Goal: Share content: Share content

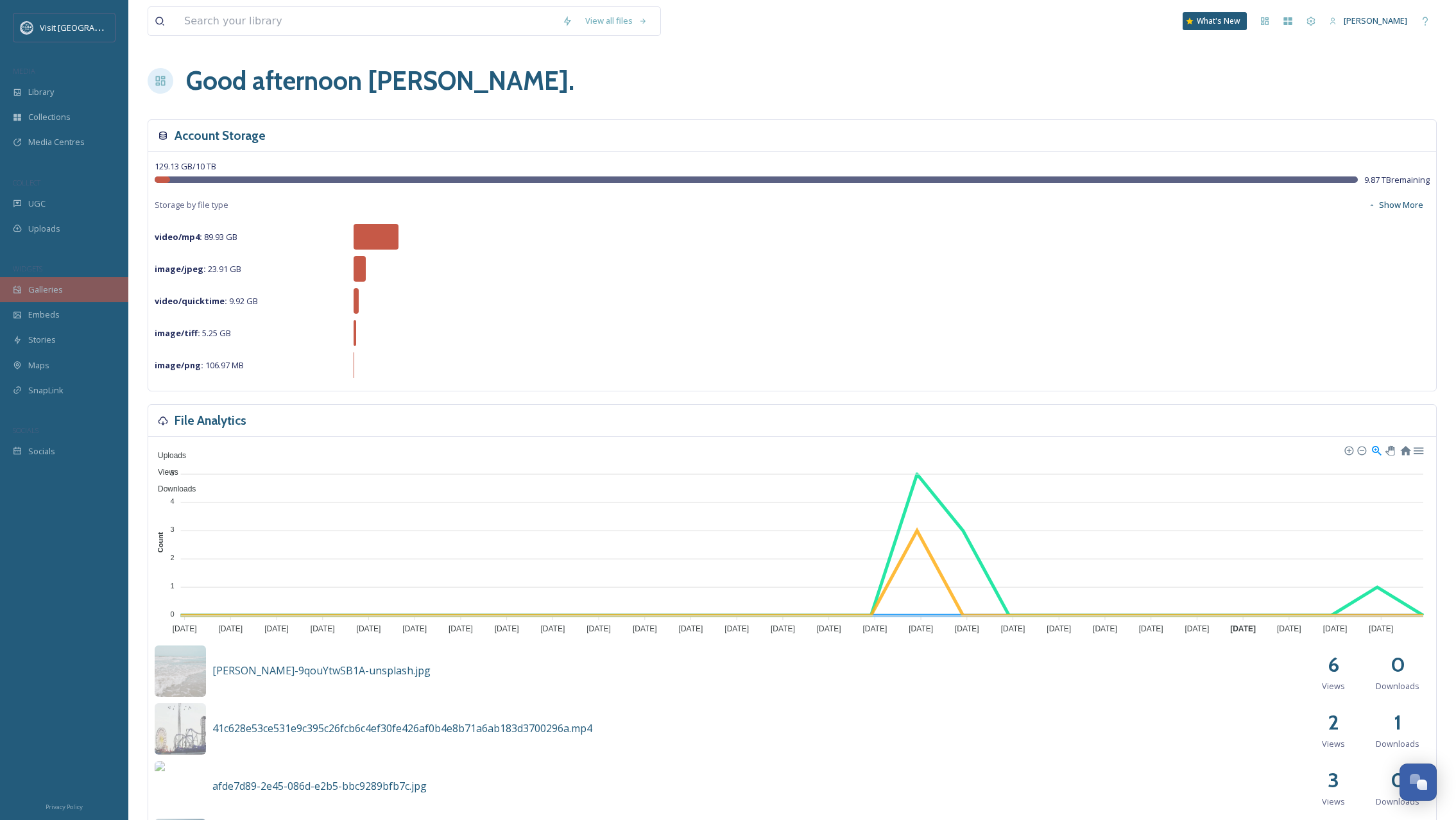
click at [43, 292] on span "Galleries" at bounding box center [46, 290] width 35 height 12
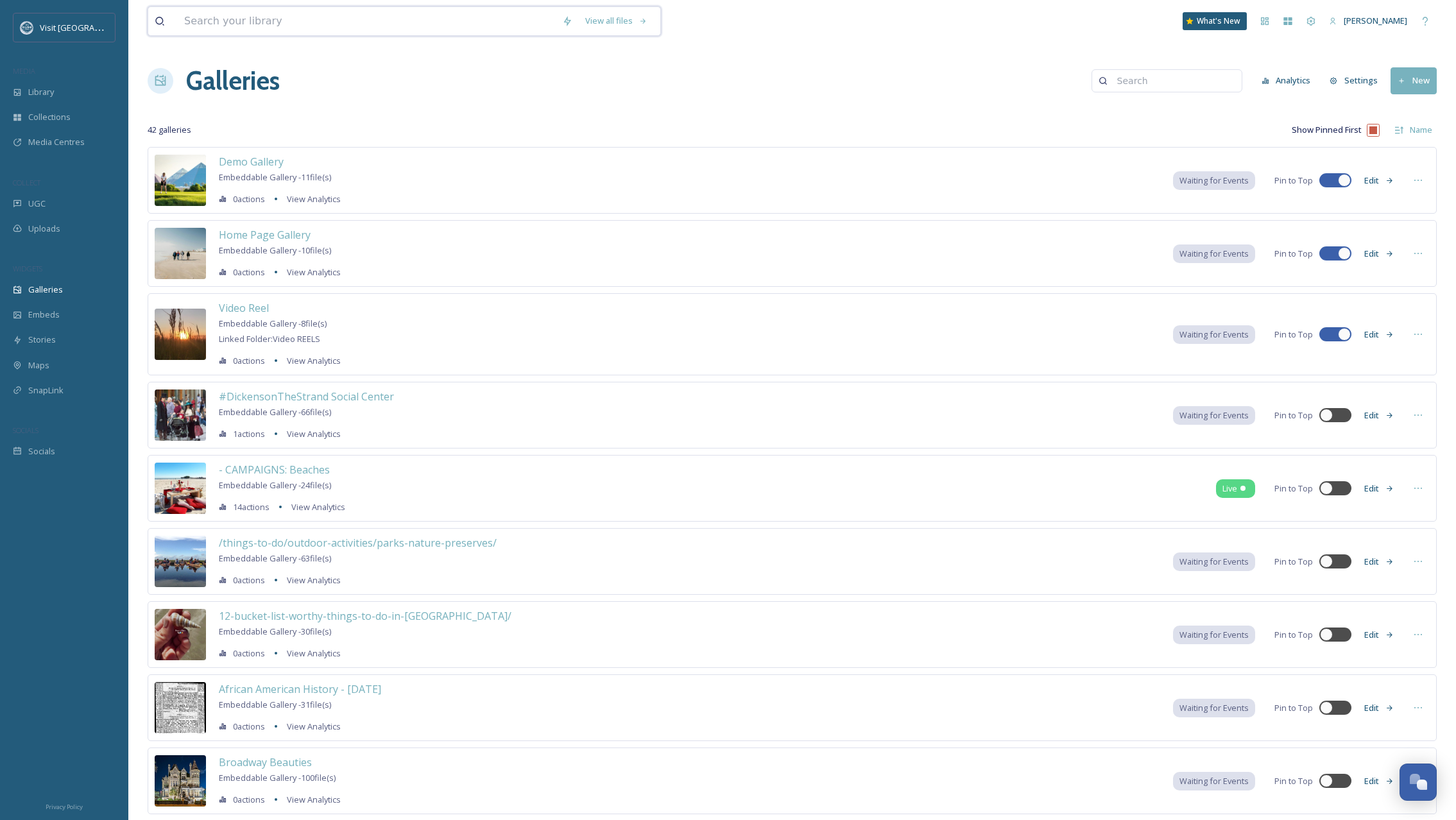
click at [270, 25] on input at bounding box center [366, 21] width 378 height 28
type input "birding"
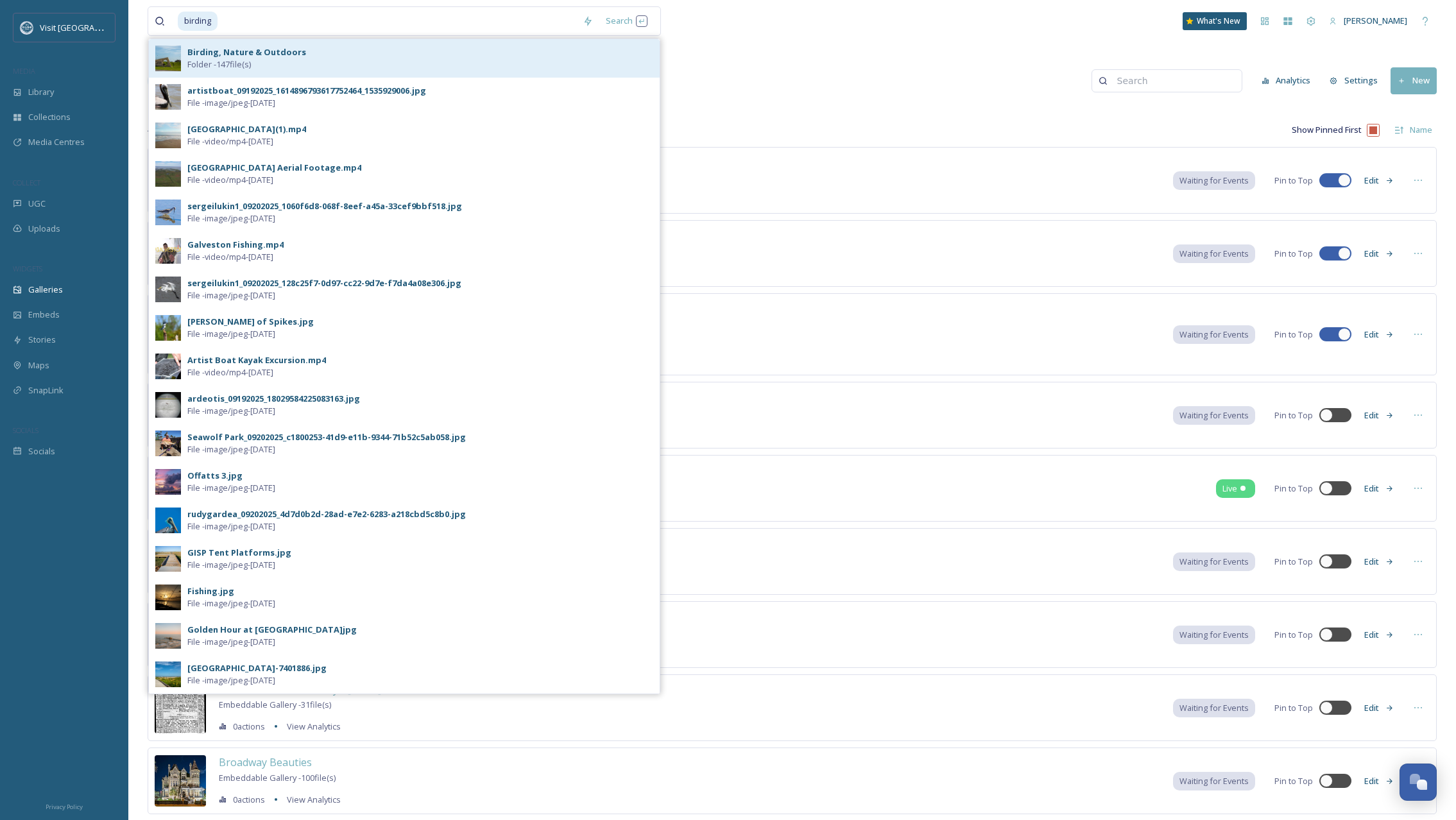
click at [244, 52] on strong "Birding, Nature & Outdoors" at bounding box center [246, 52] width 119 height 12
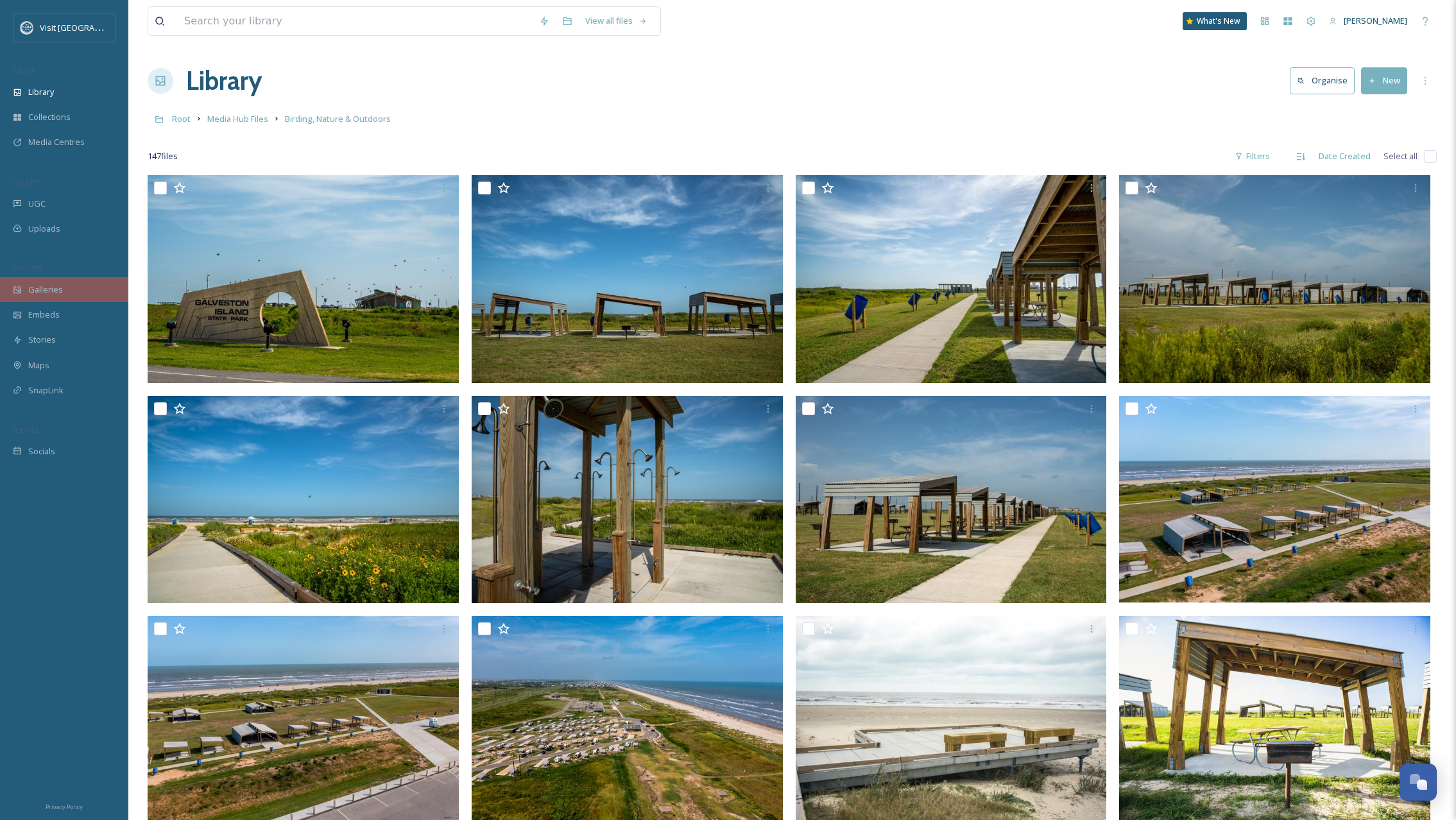
click at [64, 281] on div "Galleries" at bounding box center [64, 290] width 128 height 25
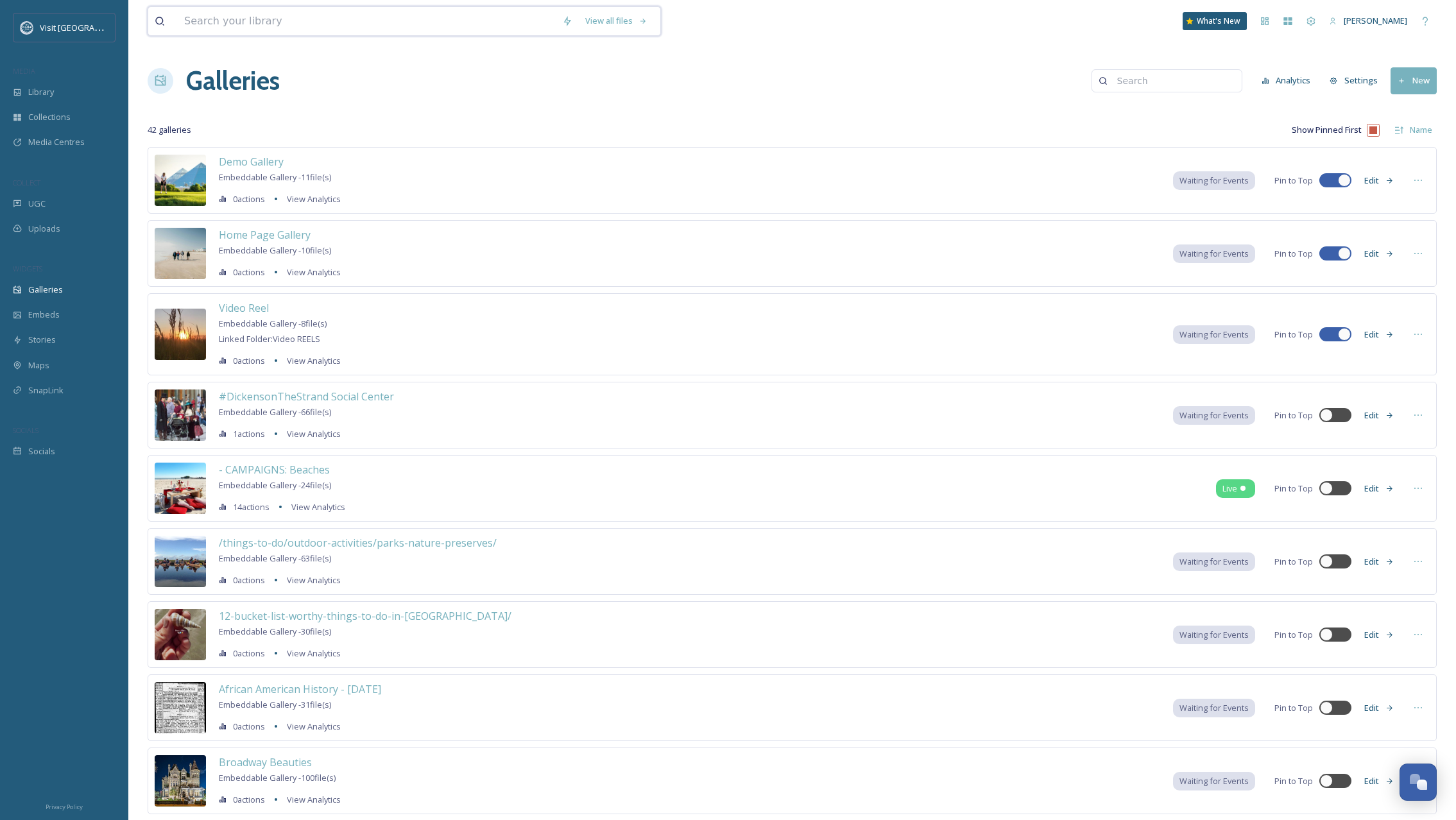
click at [301, 22] on input at bounding box center [366, 21] width 378 height 28
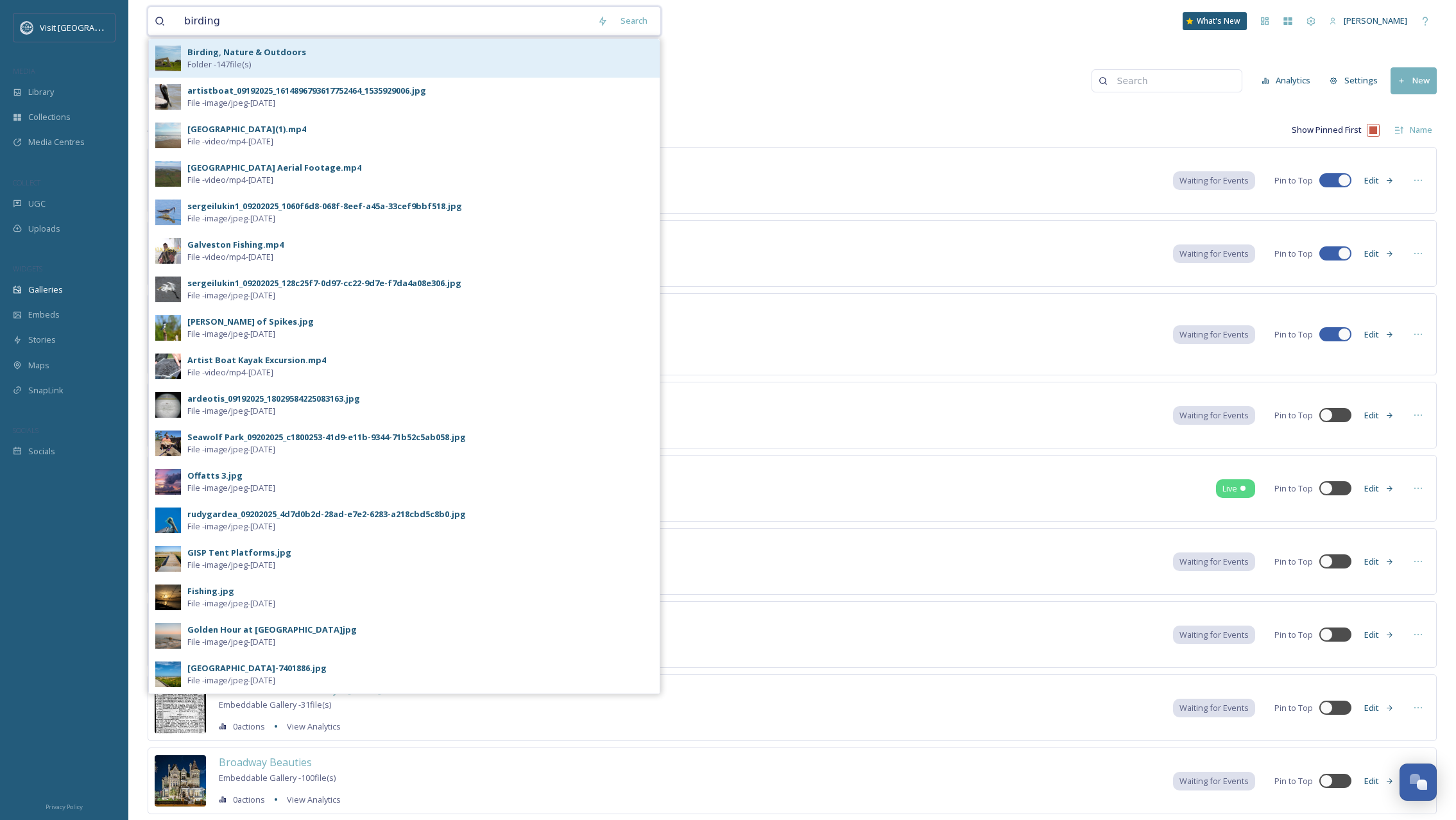
type input "birding"
click at [234, 65] on span "Folder - 147 file(s)" at bounding box center [219, 64] width 63 height 12
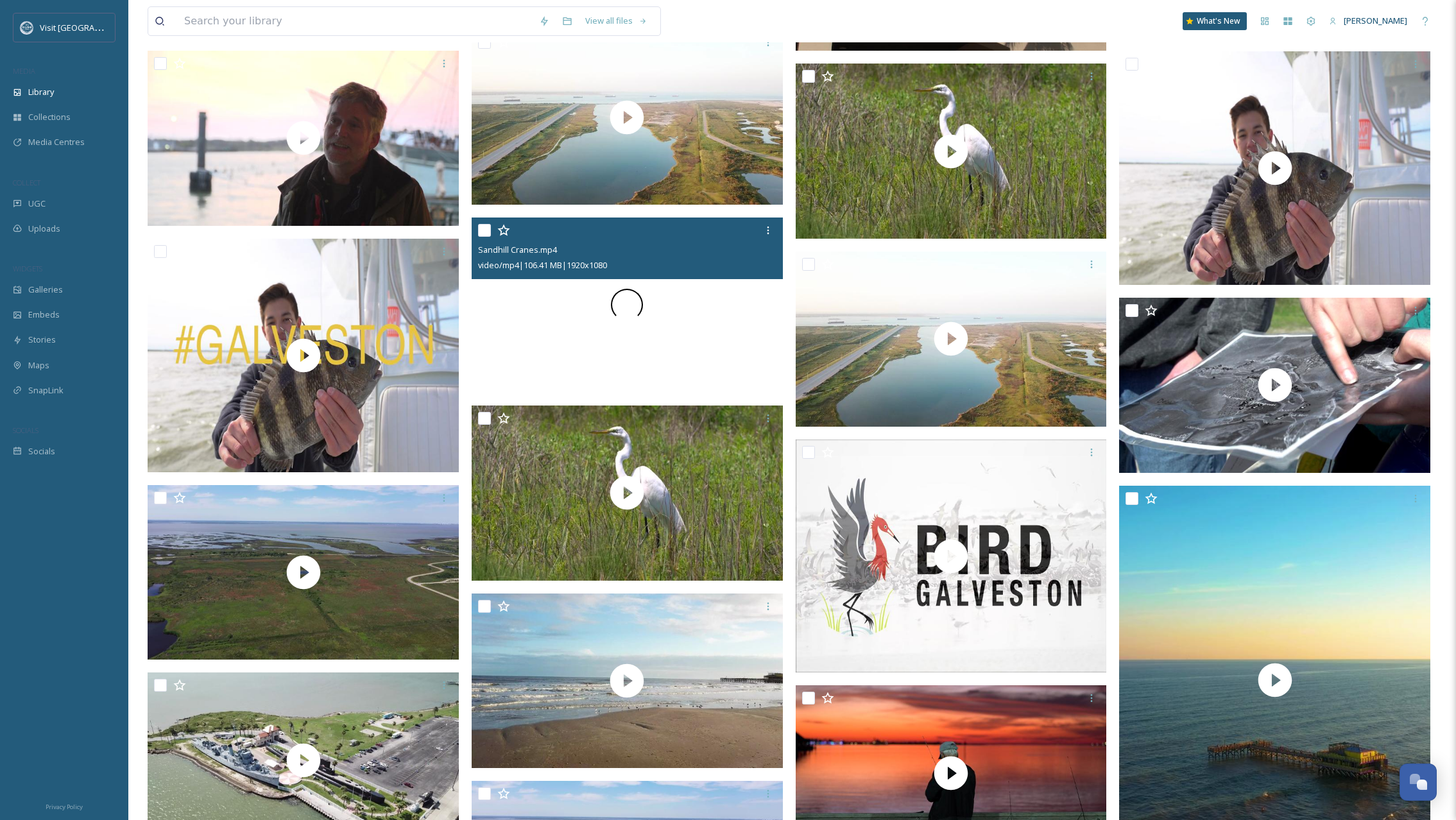
scroll to position [1061, 0]
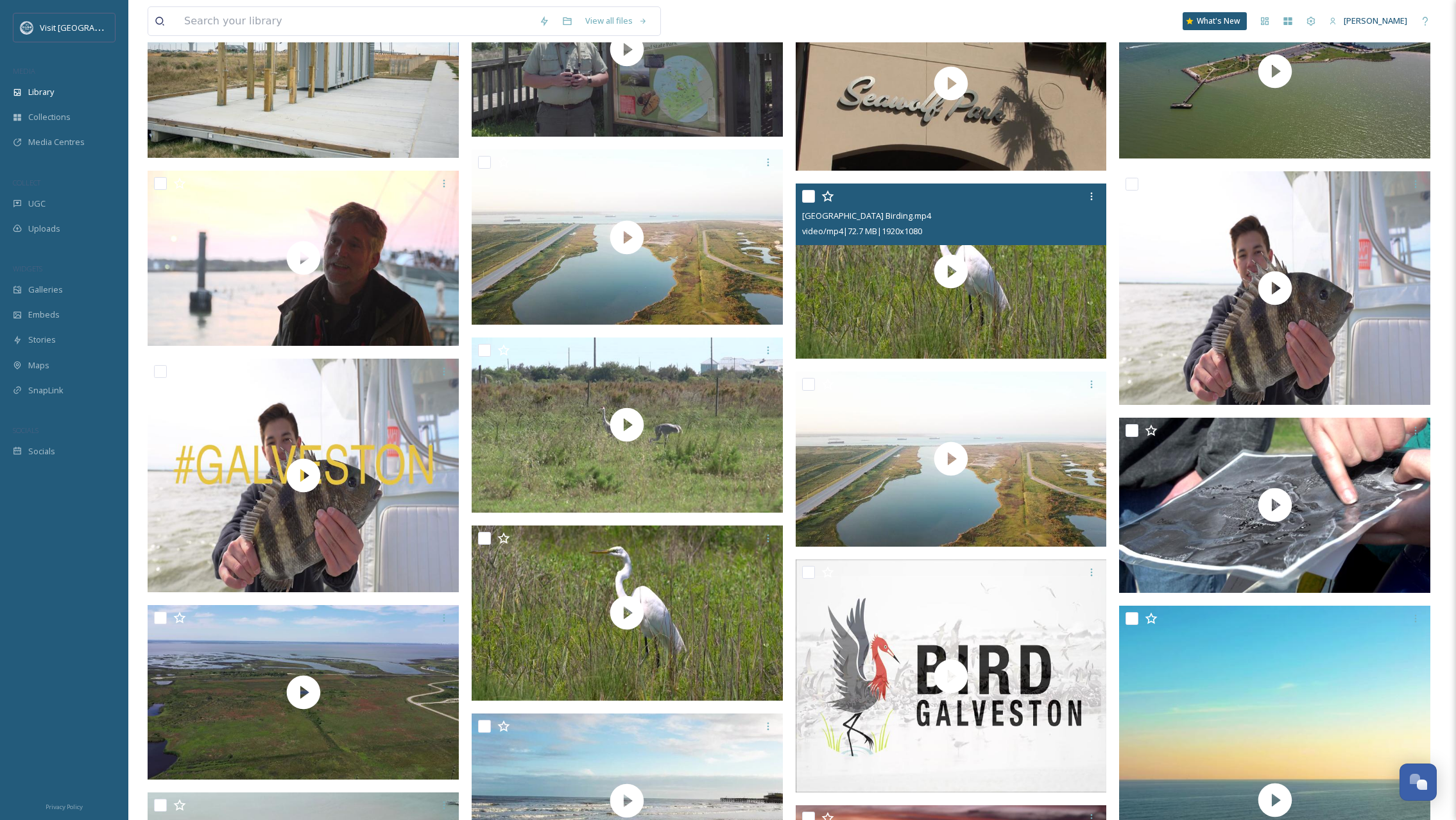
click at [810, 197] on input "checkbox" at bounding box center [808, 196] width 12 height 12
checkbox input "true"
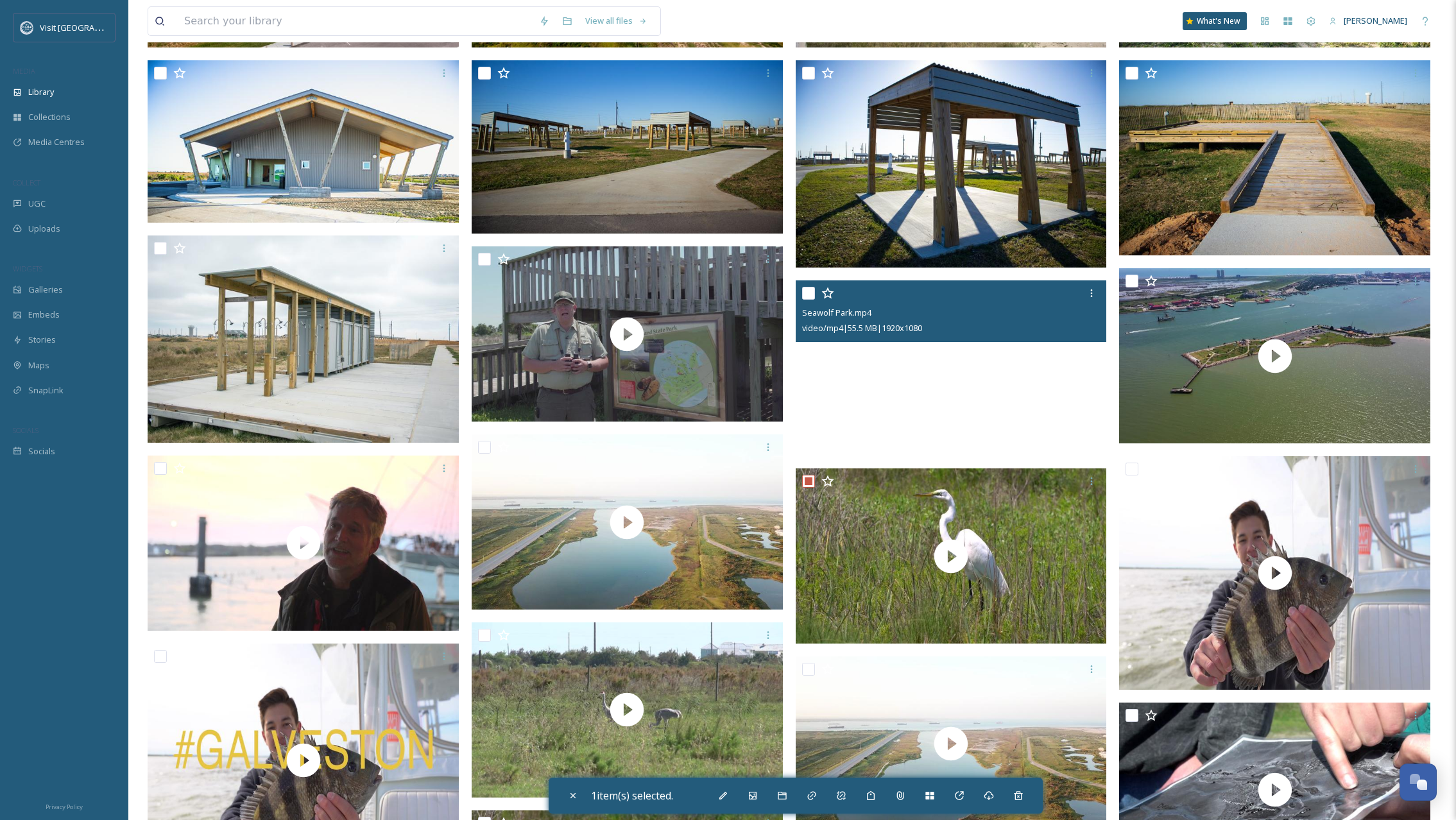
scroll to position [918, 0]
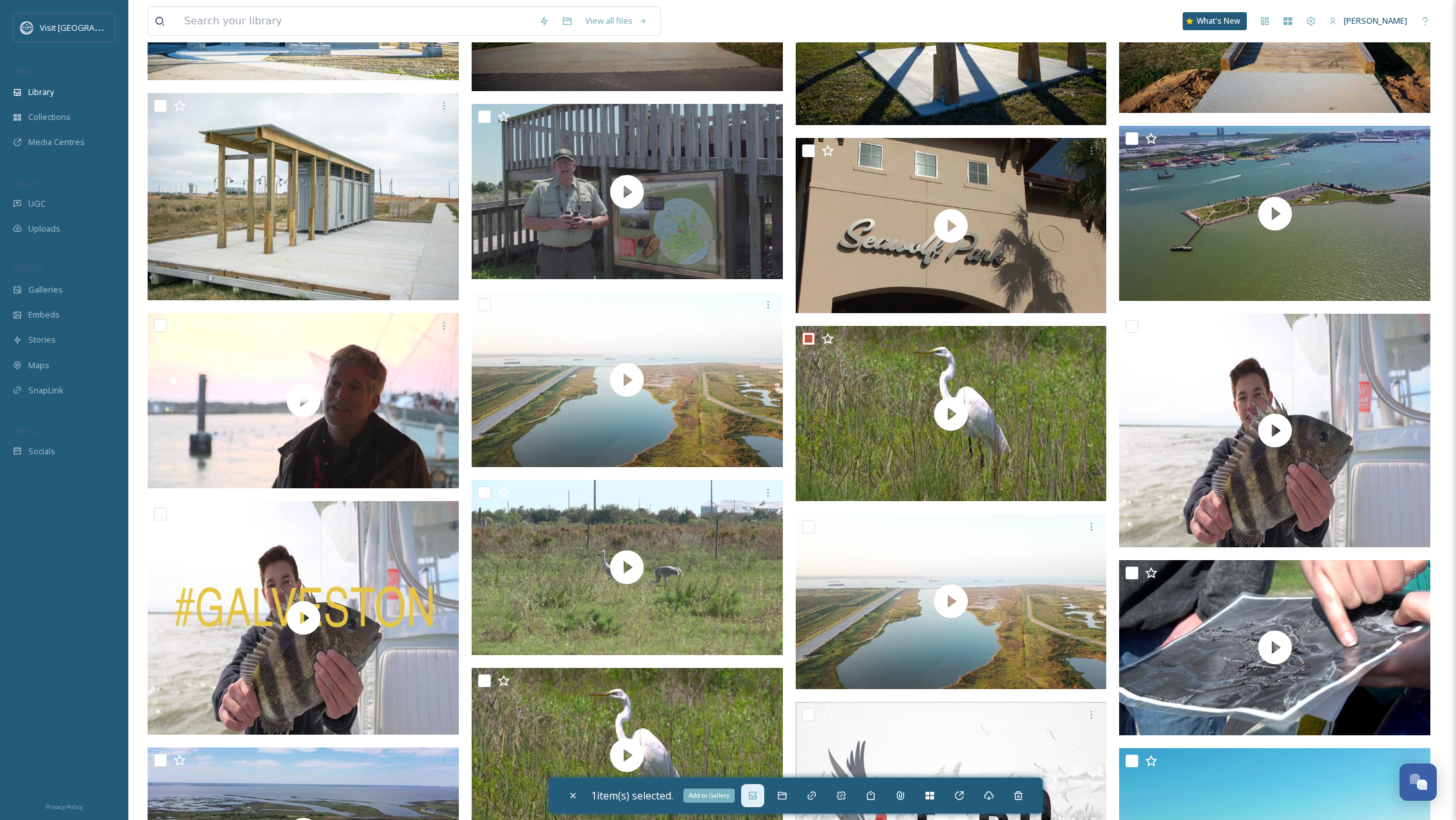
click at [763, 799] on div "Add to Gallery" at bounding box center [753, 796] width 23 height 23
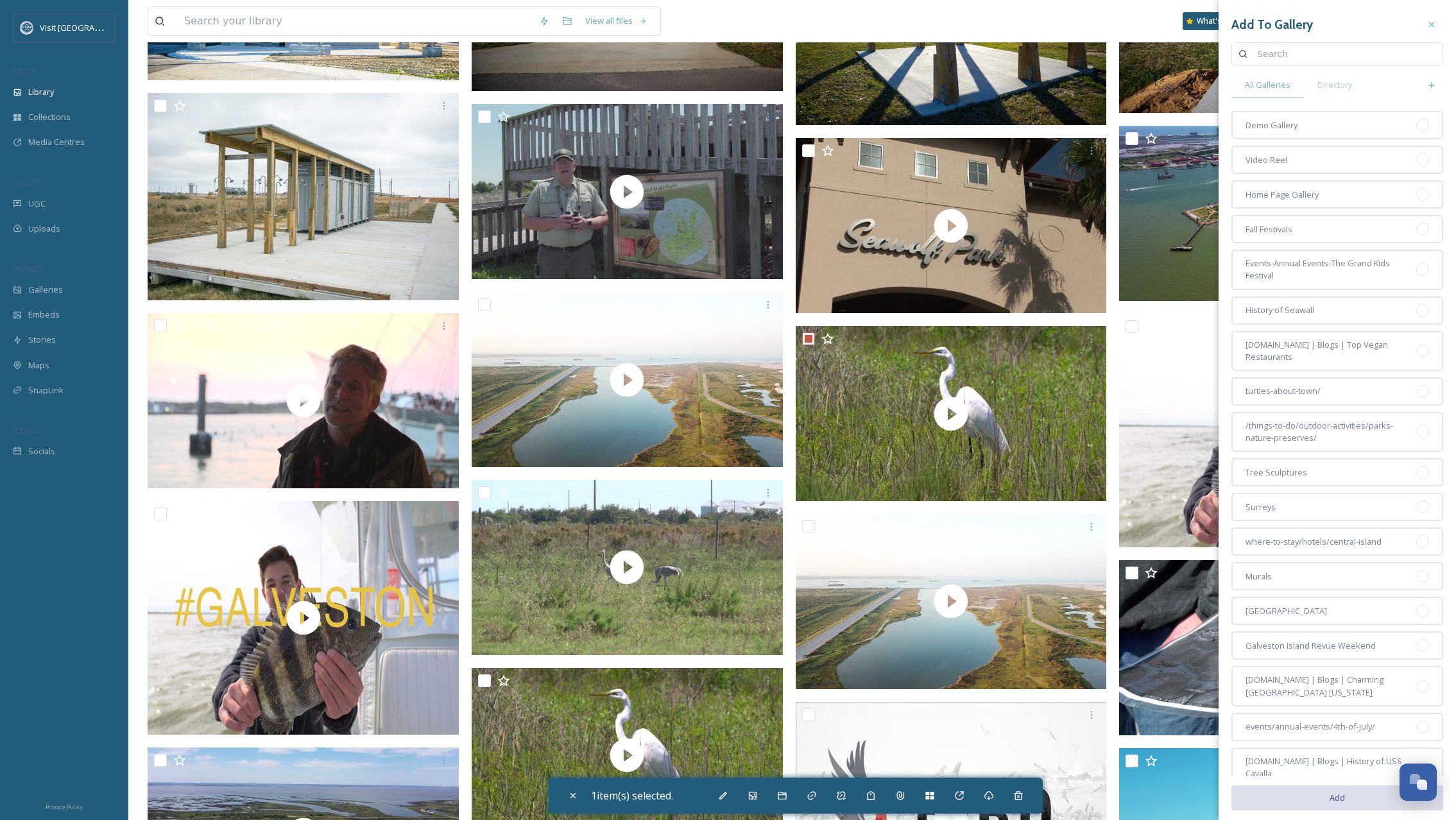
click at [1359, 57] on input at bounding box center [1343, 53] width 186 height 26
drag, startPoint x: 1348, startPoint y: 68, endPoint x: 1339, endPoint y: 156, distance: 88.5
click at [1347, 88] on div "Add To Gallery Birding All Galleries Directory Demo Gallery Video Reel Home Pag…" at bounding box center [1336, 472] width 237 height 944
type input "Birding"
click at [1419, 49] on icon at bounding box center [1424, 53] width 9 height 9
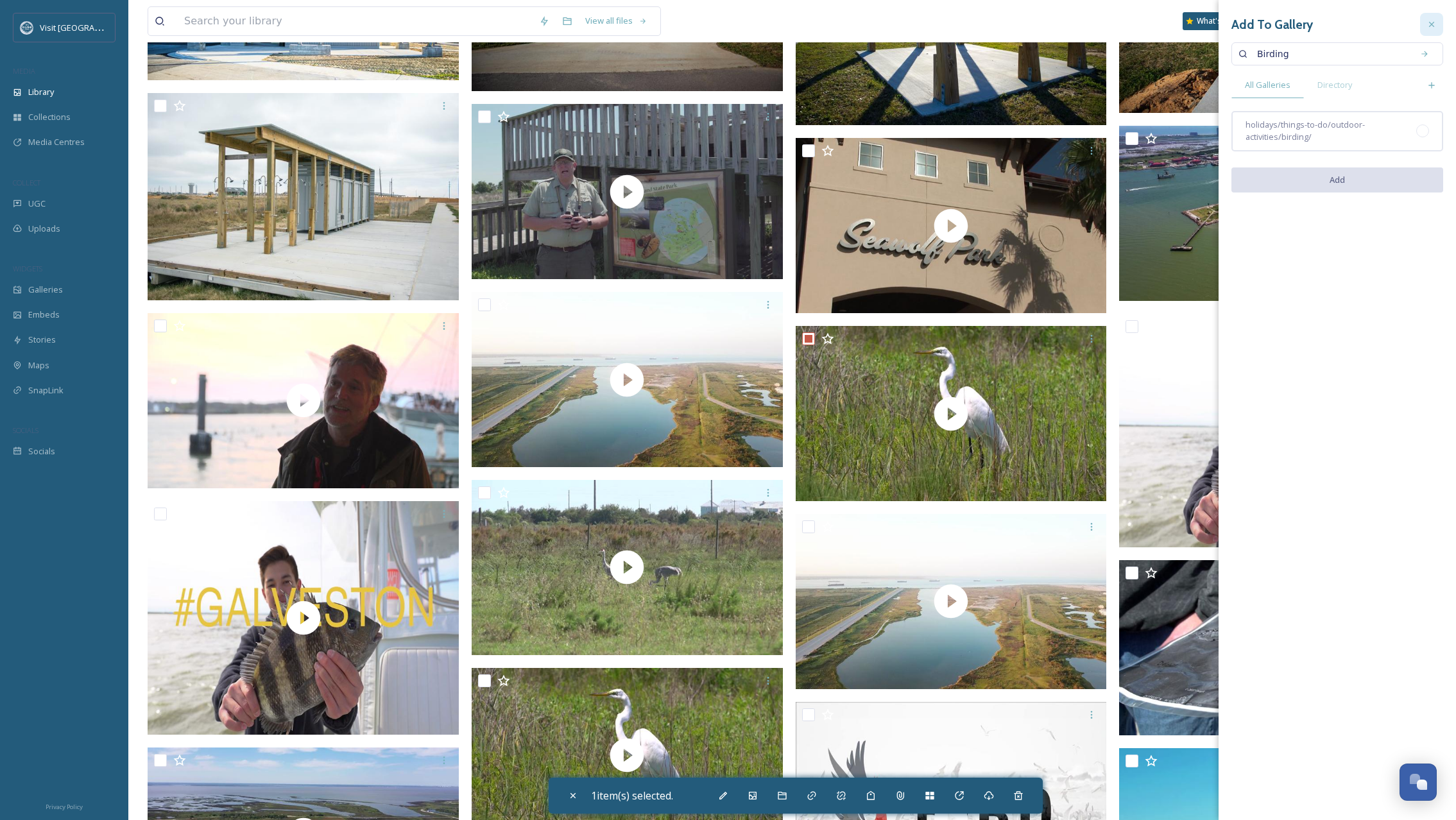
click at [1434, 24] on icon at bounding box center [1431, 24] width 10 height 10
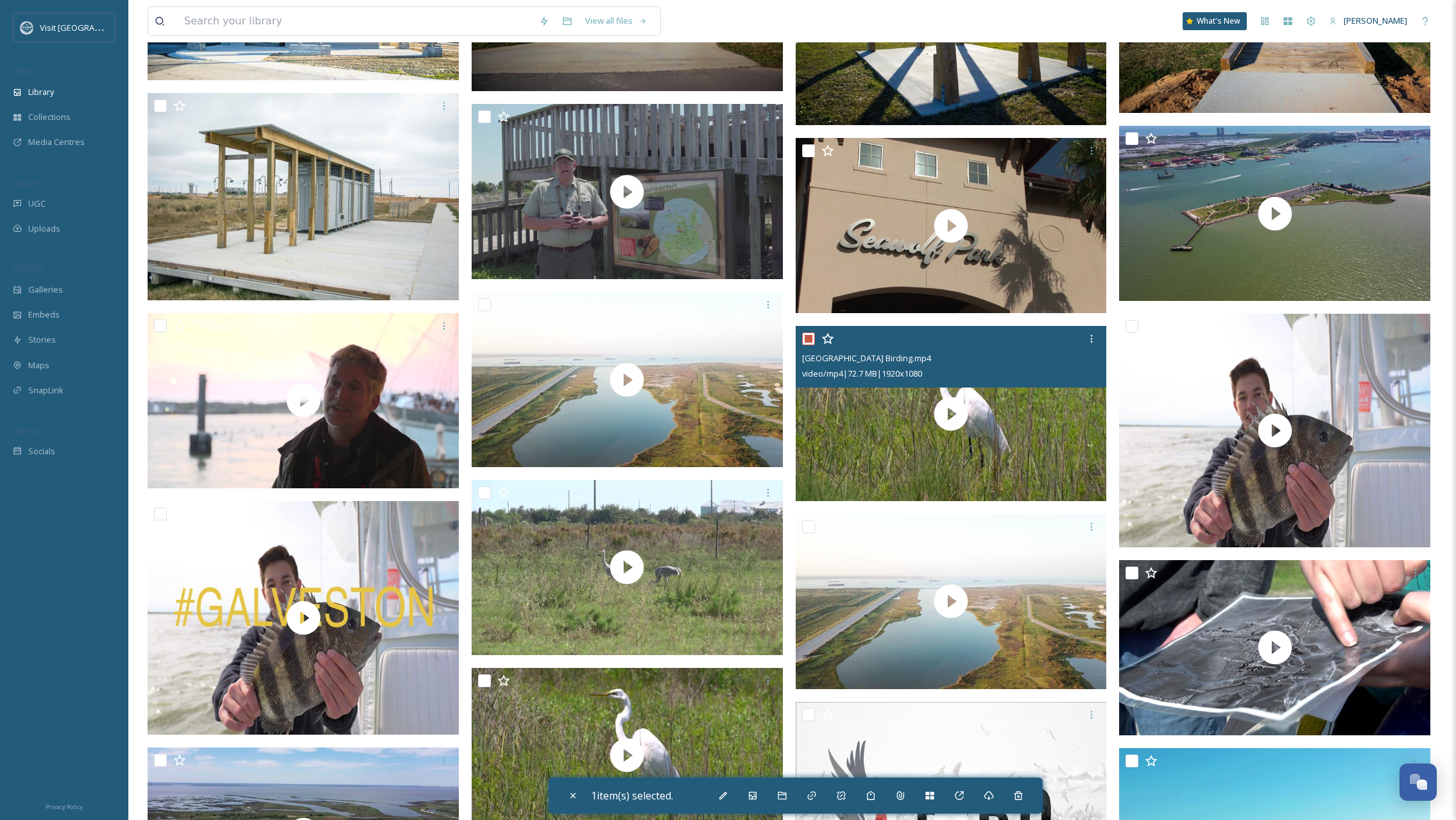
click at [811, 340] on input "checkbox" at bounding box center [808, 338] width 12 height 12
checkbox input "false"
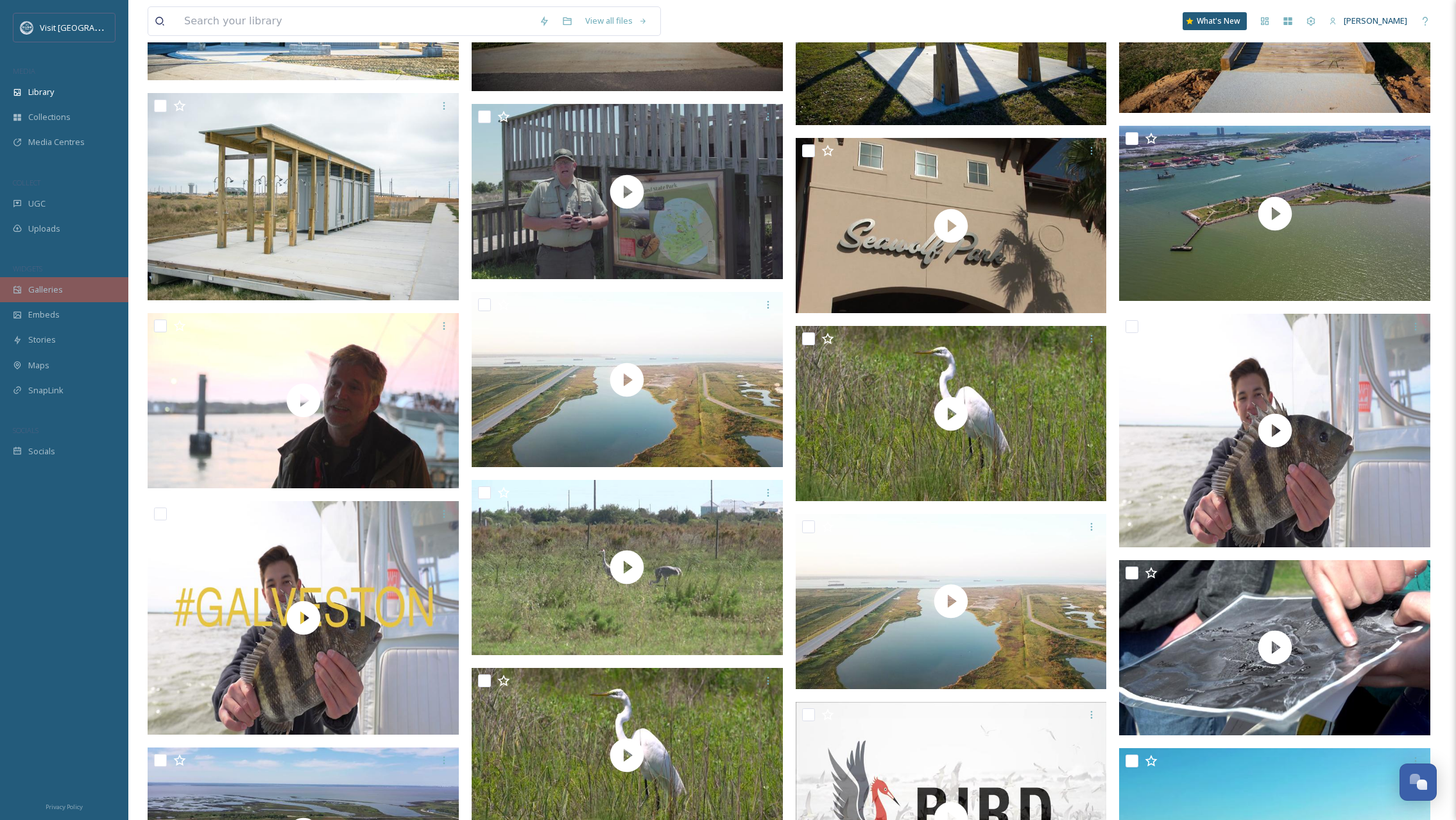
click at [57, 288] on span "Galleries" at bounding box center [46, 290] width 35 height 12
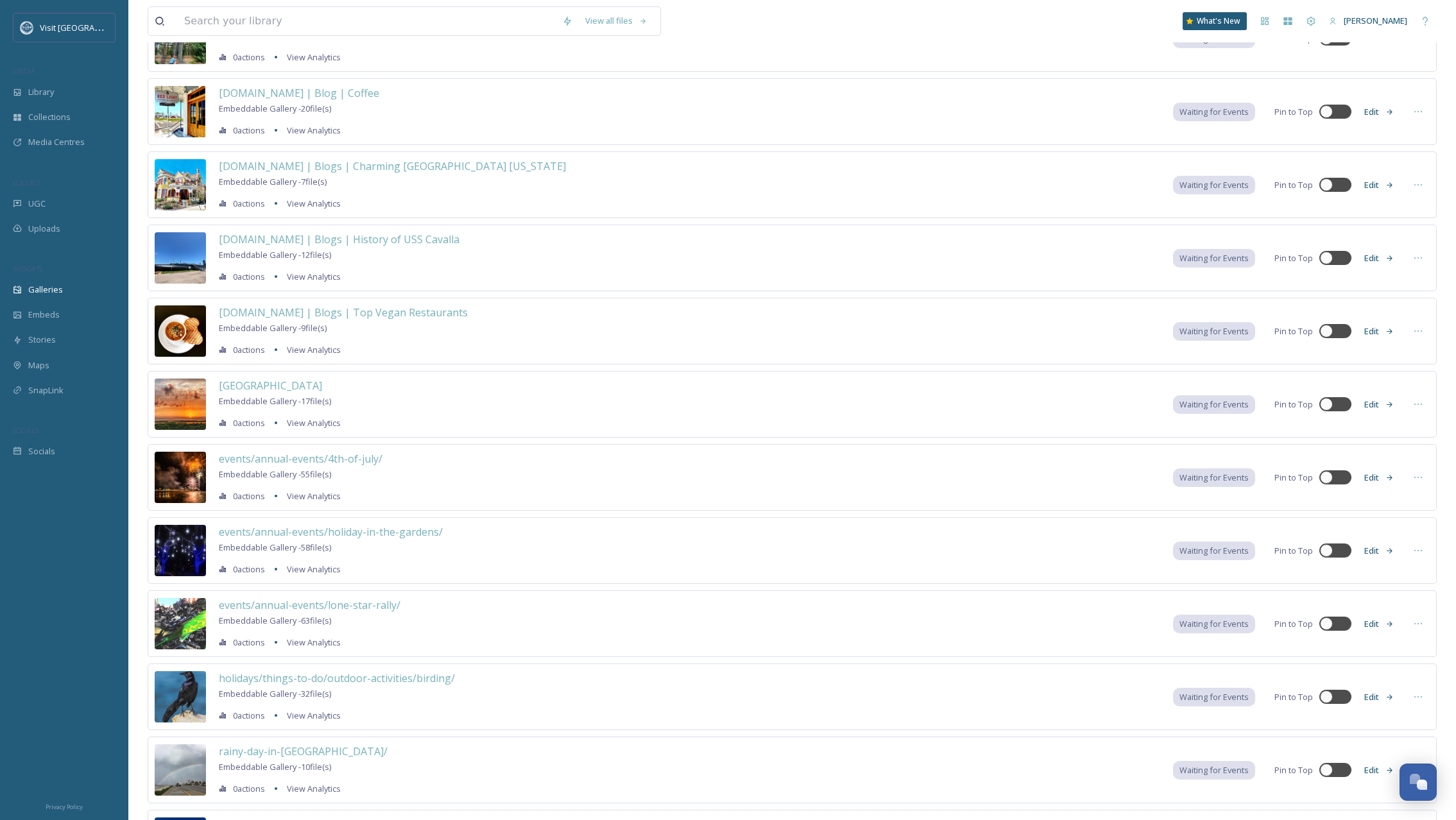
scroll to position [1984, 0]
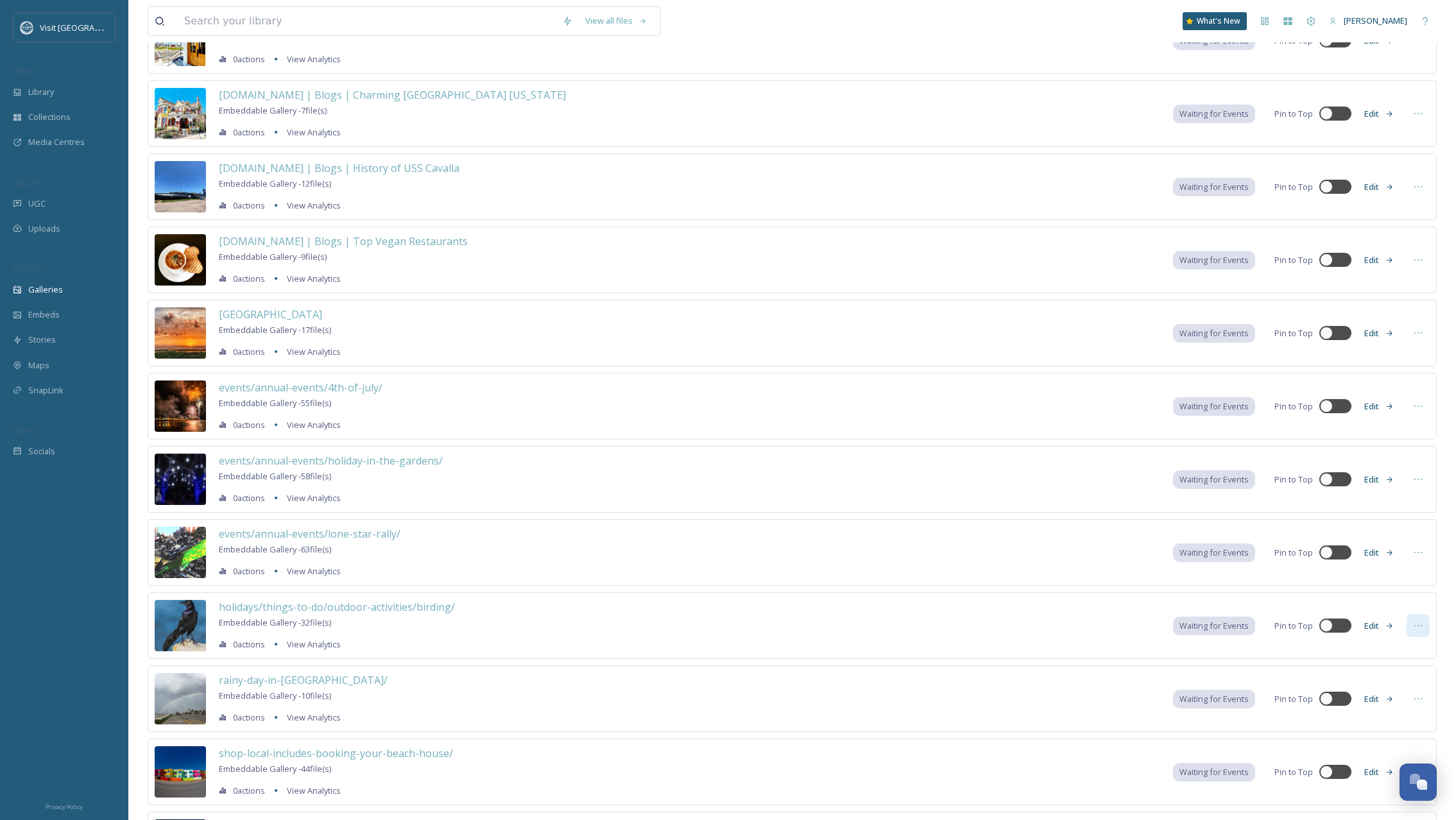
click at [1414, 624] on icon at bounding box center [1418, 625] width 10 height 10
click at [1391, 702] on span "Embed Gallery" at bounding box center [1393, 703] width 56 height 12
